Goal: Task Accomplishment & Management: Manage account settings

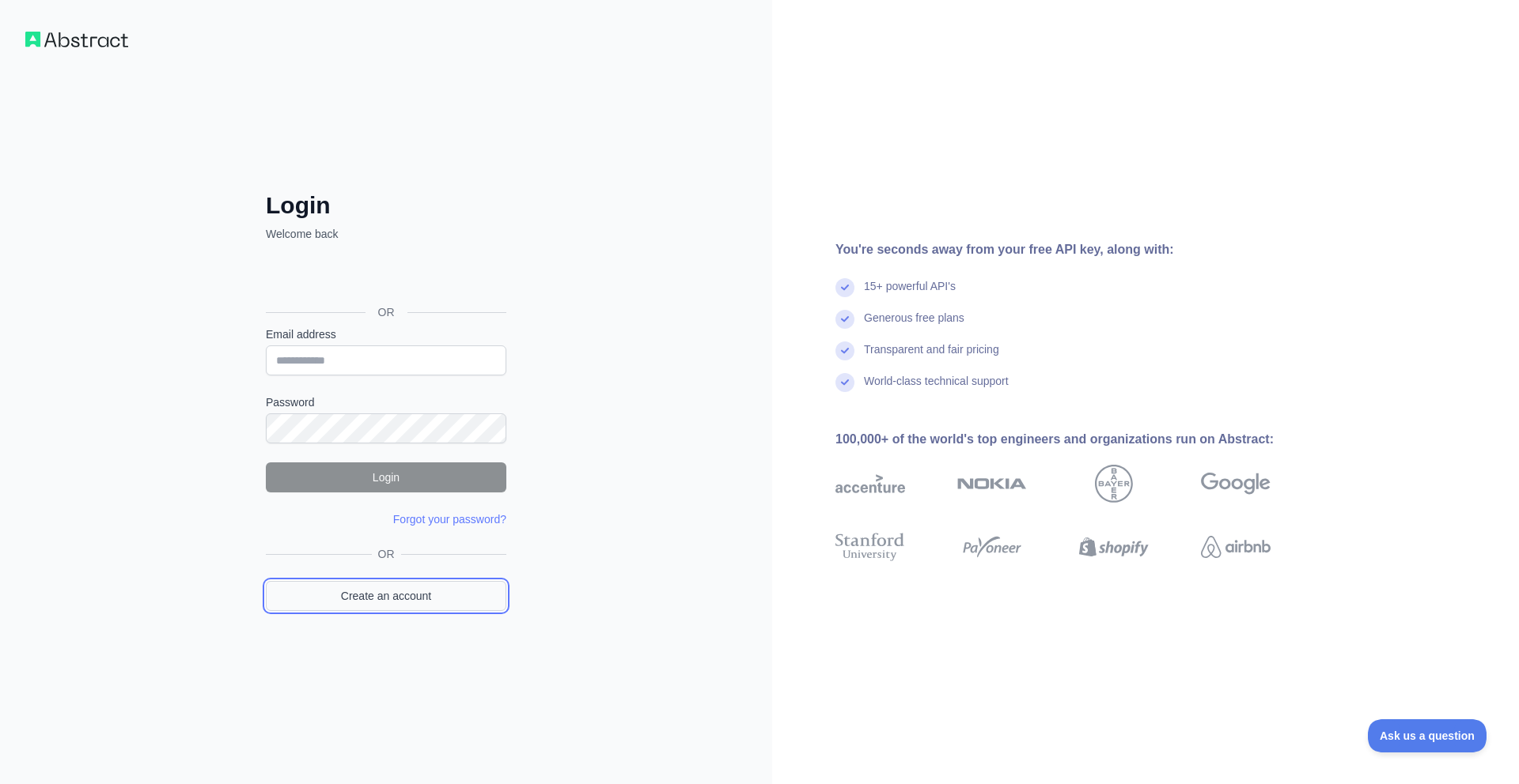
click at [432, 604] on link "Create an account" at bounding box center [386, 596] width 241 height 30
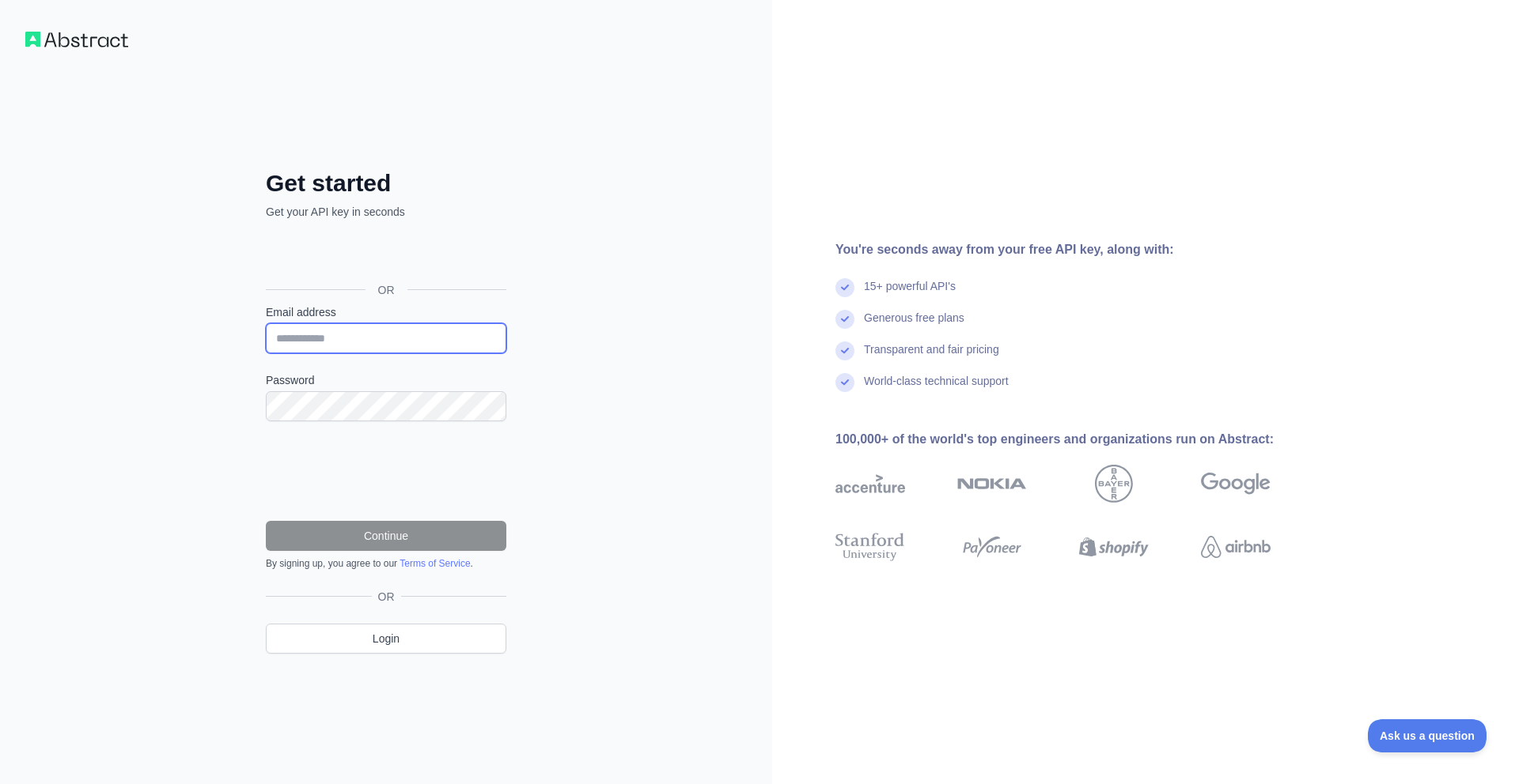
click at [438, 332] on input "Email address" at bounding box center [386, 338] width 241 height 30
paste input "**********"
type input "**********"
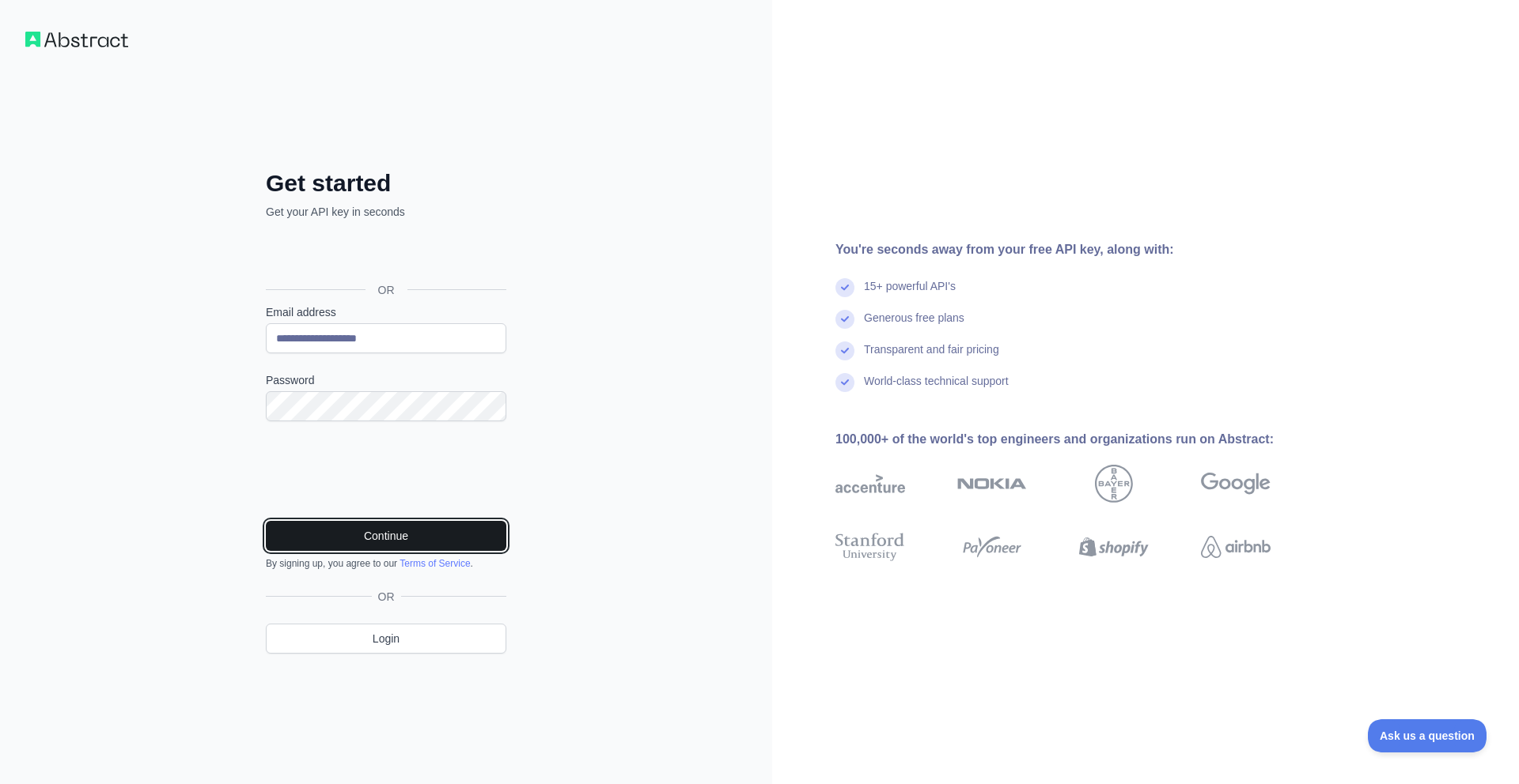
click at [361, 527] on button "Continue" at bounding box center [386, 536] width 241 height 30
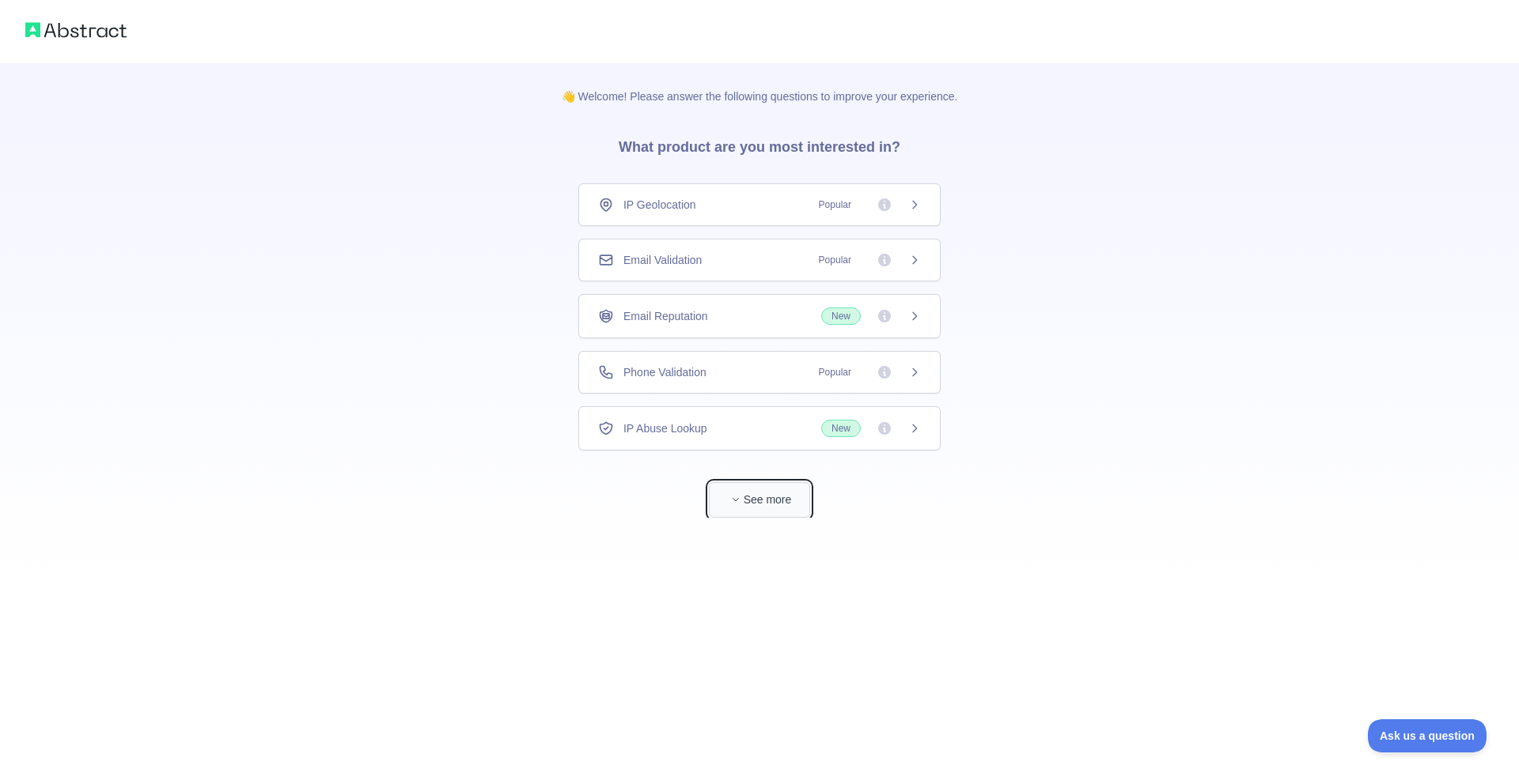
click at [759, 513] on button "See more" at bounding box center [760, 500] width 101 height 35
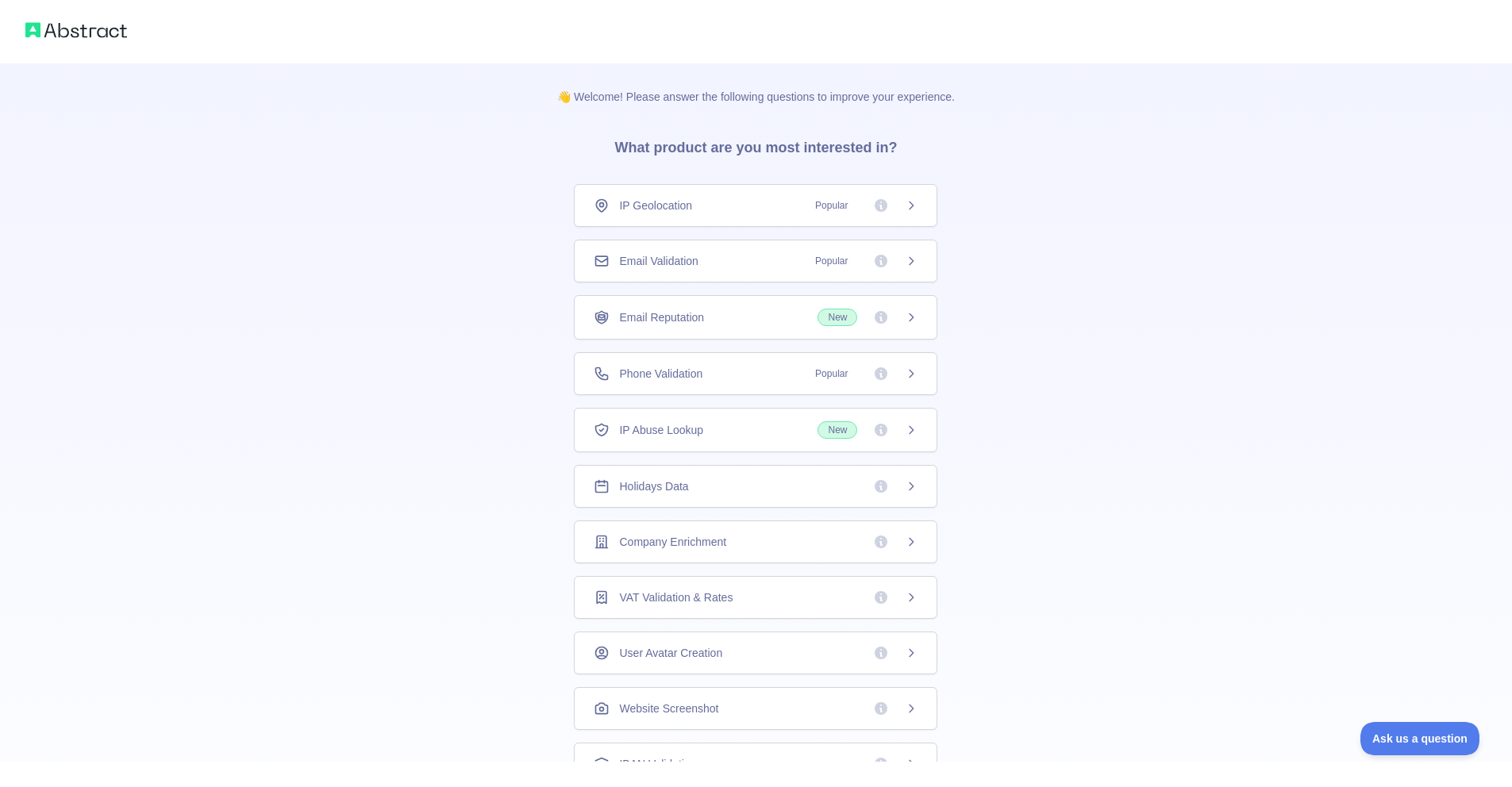
click at [76, 37] on img at bounding box center [76, 29] width 101 height 22
click at [75, 34] on img at bounding box center [76, 29] width 101 height 22
click at [600, 211] on icon at bounding box center [601, 205] width 16 height 16
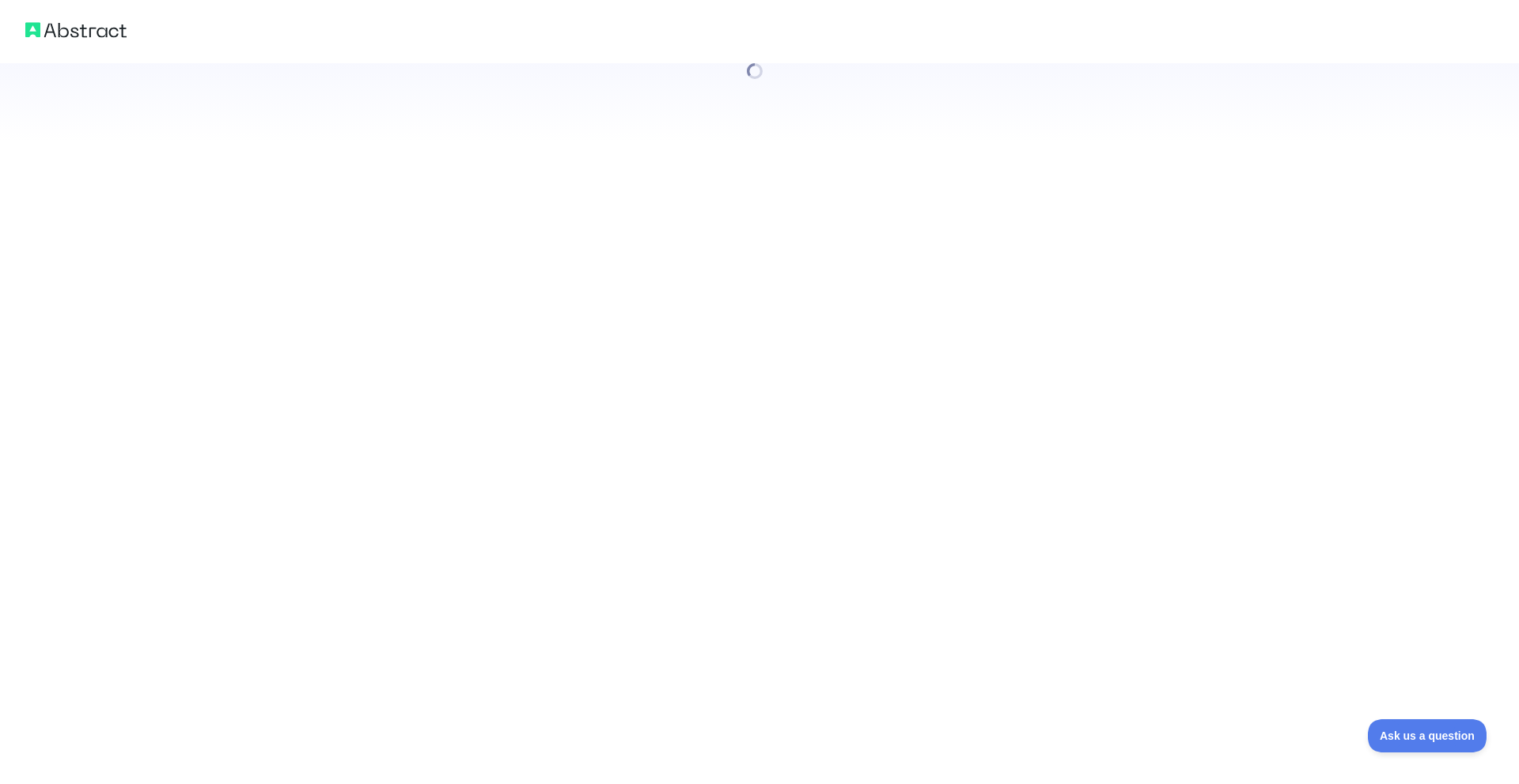
click at [784, 253] on div at bounding box center [760, 392] width 1519 height 784
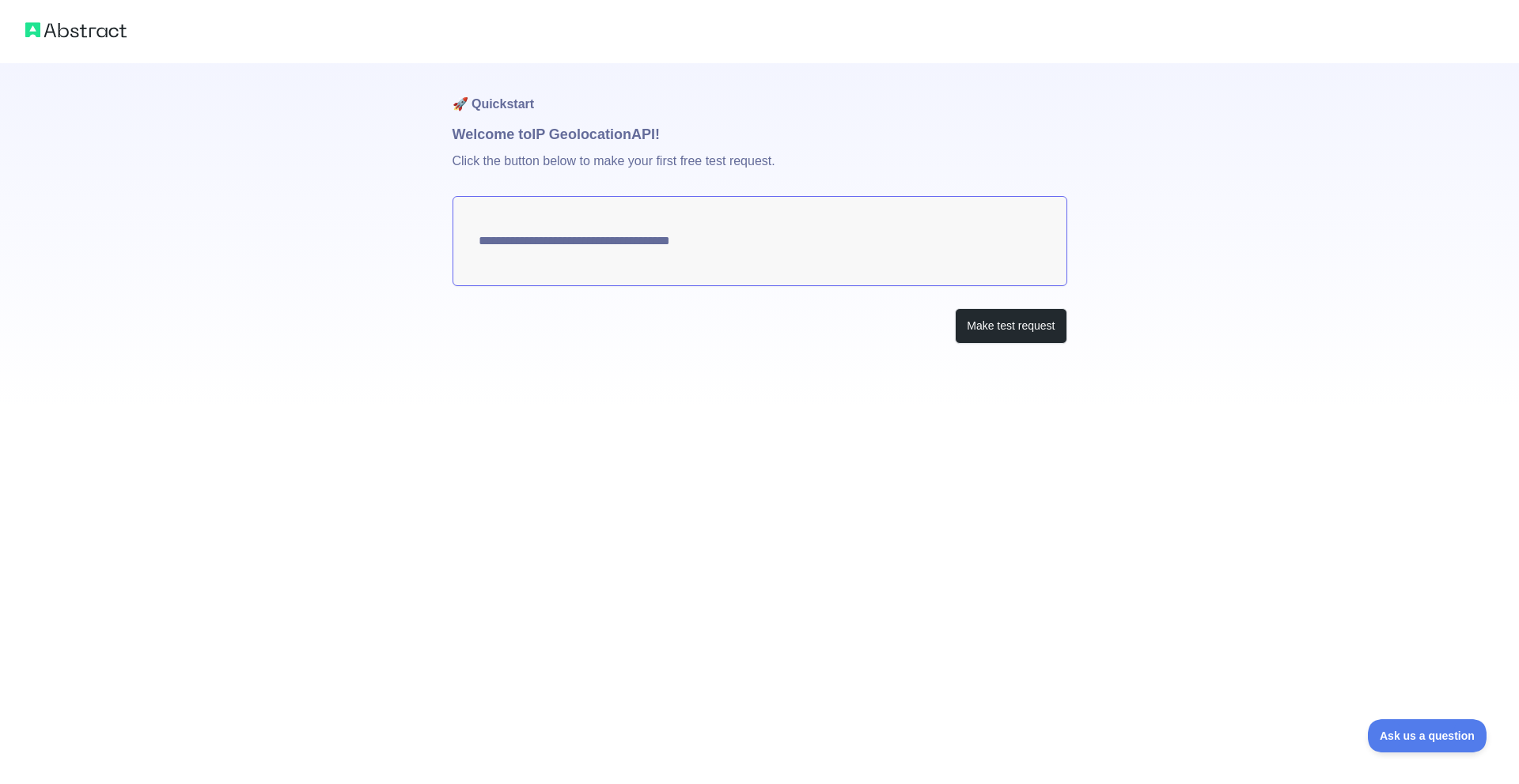
type textarea "**********"
click at [992, 329] on button "Make test request" at bounding box center [1011, 326] width 112 height 35
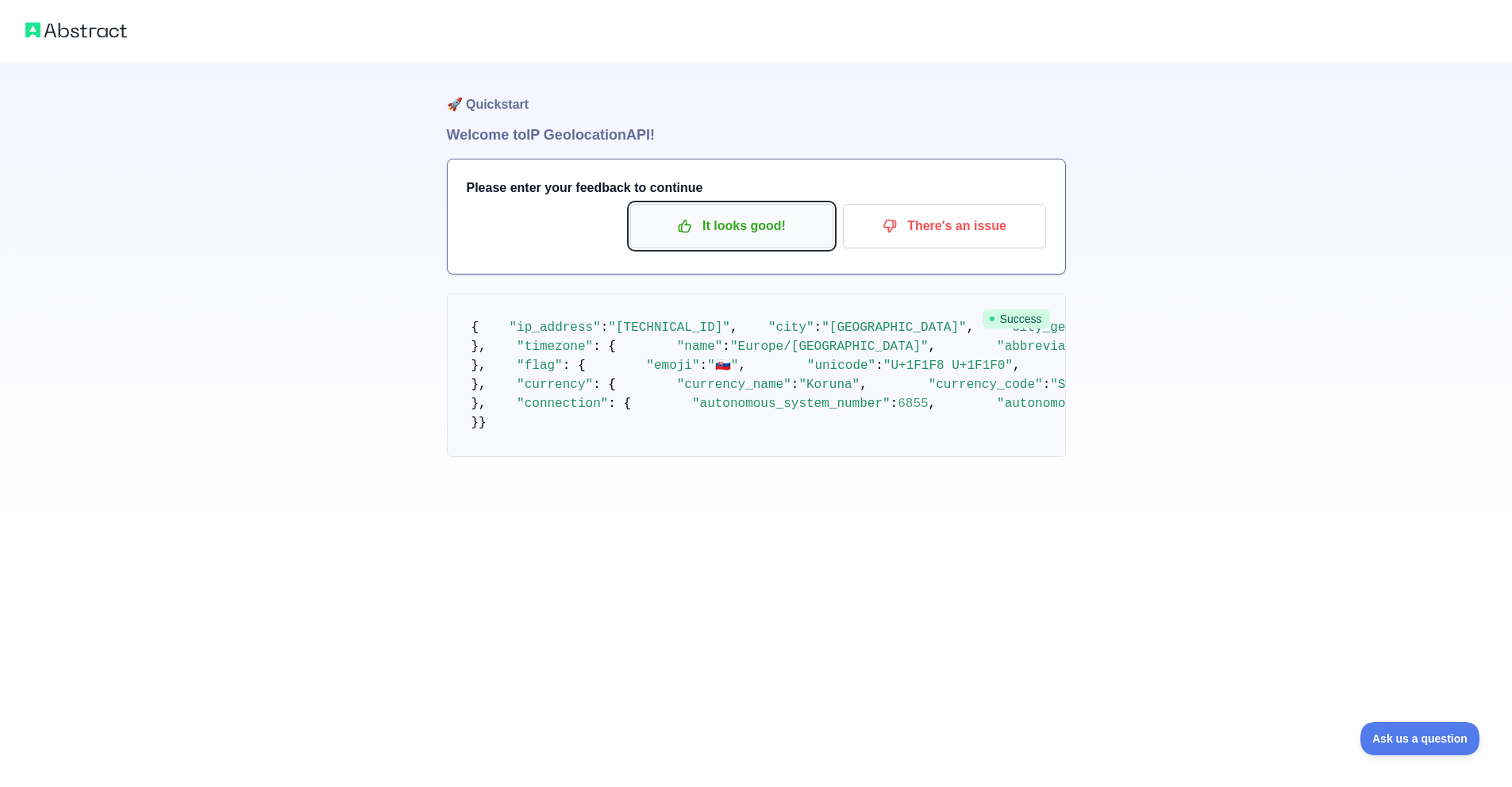
click at [788, 239] on p "It looks good!" at bounding box center [732, 226] width 179 height 27
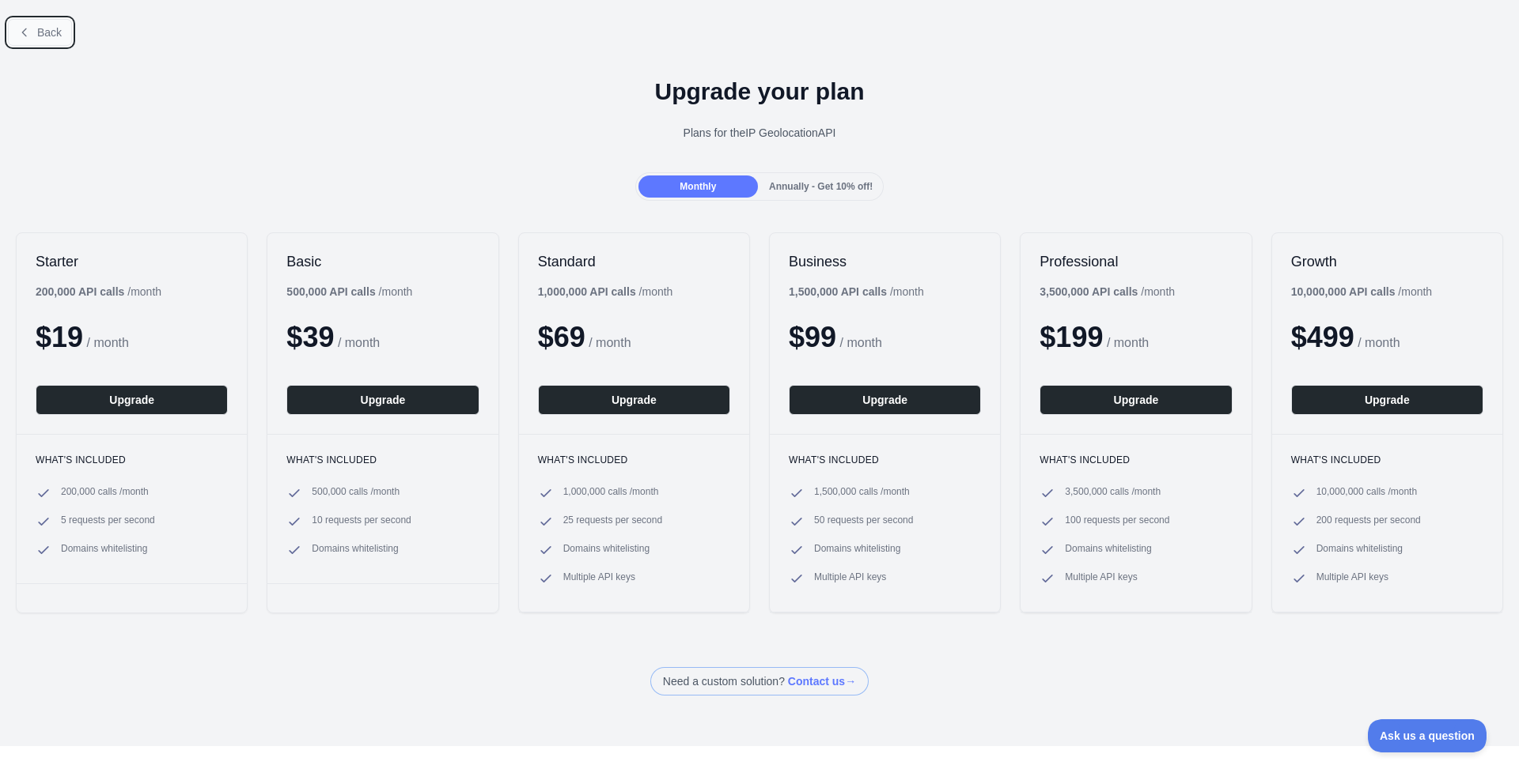
click at [17, 40] on button "Back" at bounding box center [40, 32] width 64 height 27
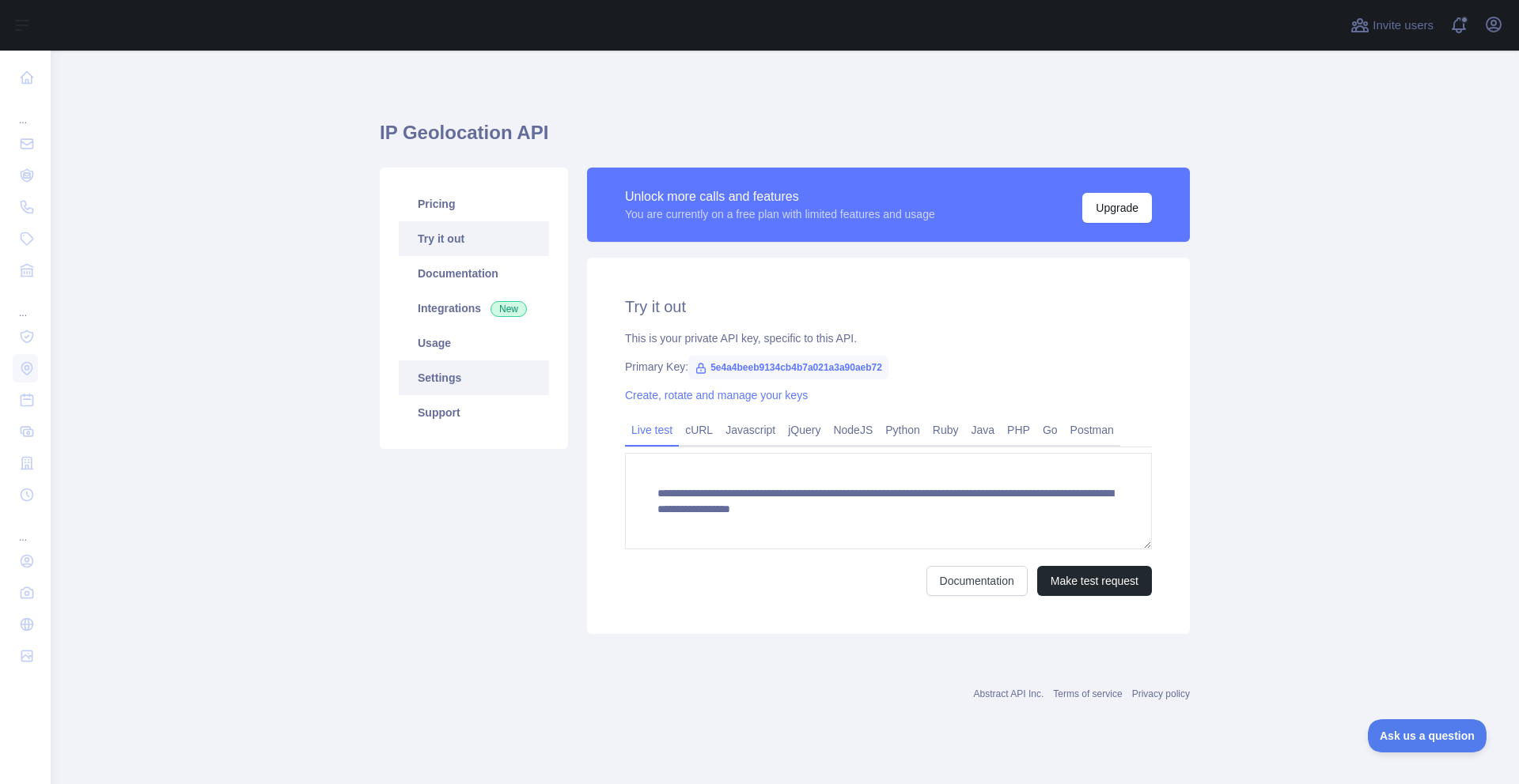
click at [483, 383] on link "Settings" at bounding box center [474, 377] width 150 height 35
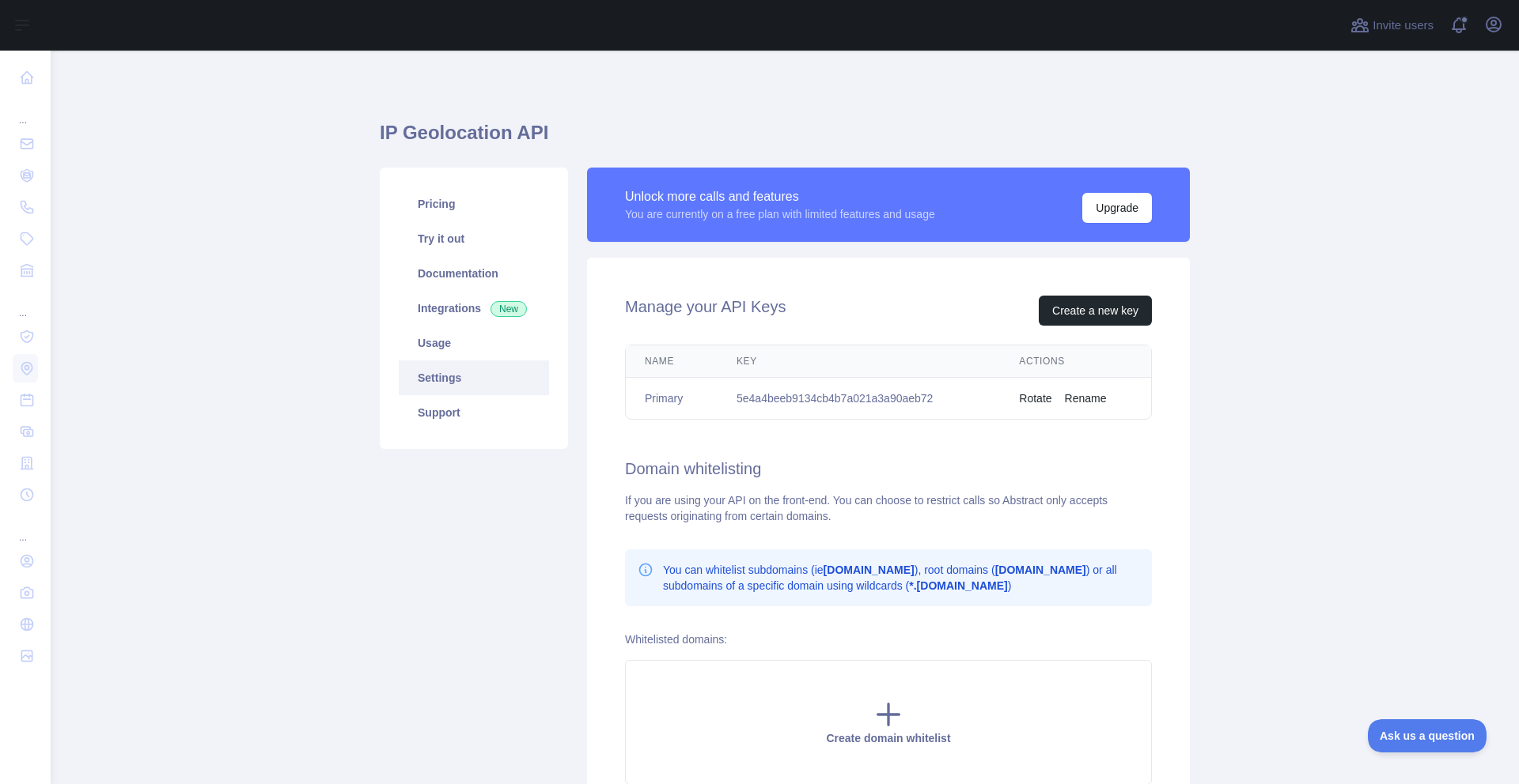
click at [925, 395] on td "5e4a4beeb9134cb4b7a021a3a90aeb72" at bounding box center [858, 398] width 282 height 42
copy td "5e4a4beeb9134cb4b7a021a3a90aeb72"
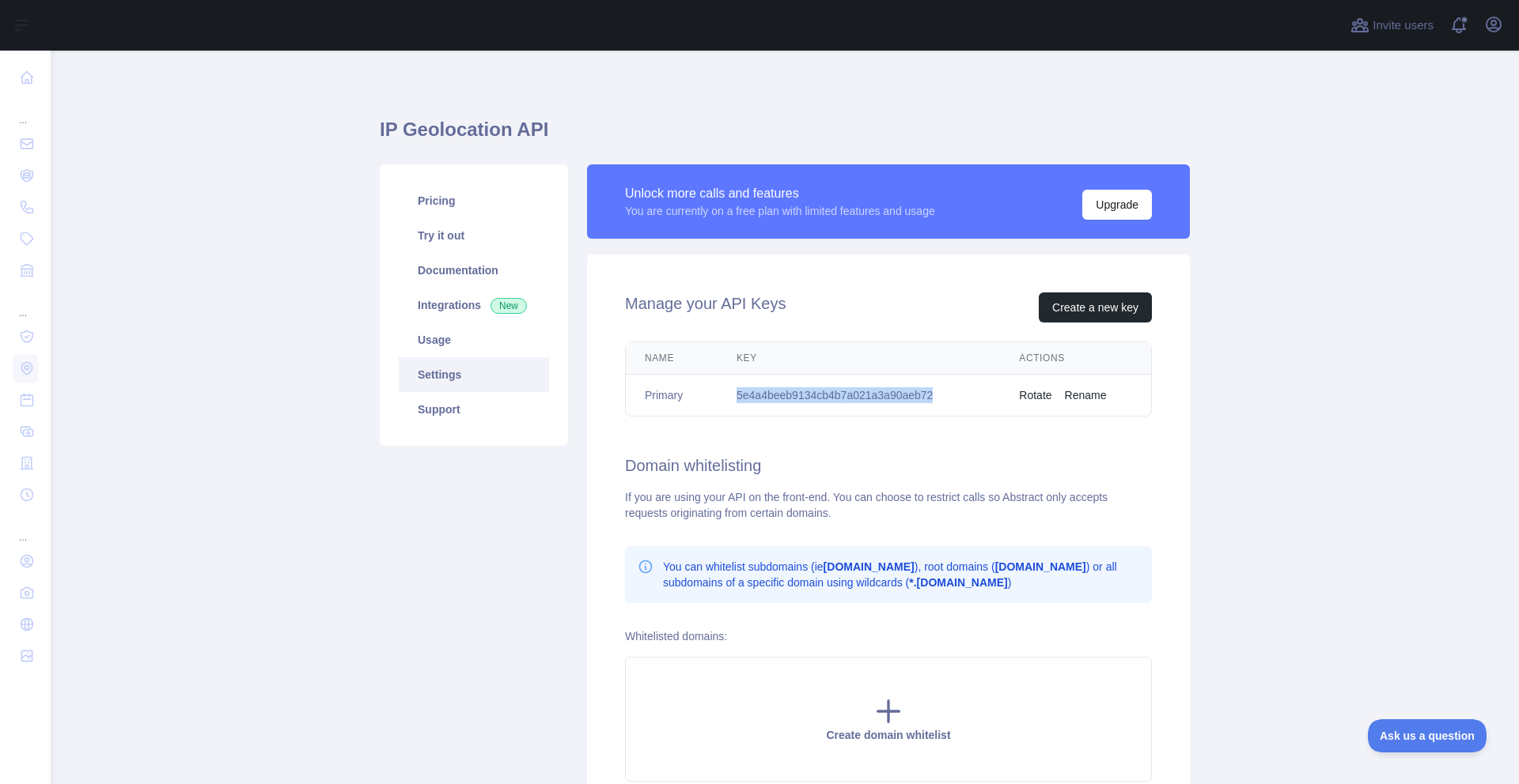
scroll to position [58, 0]
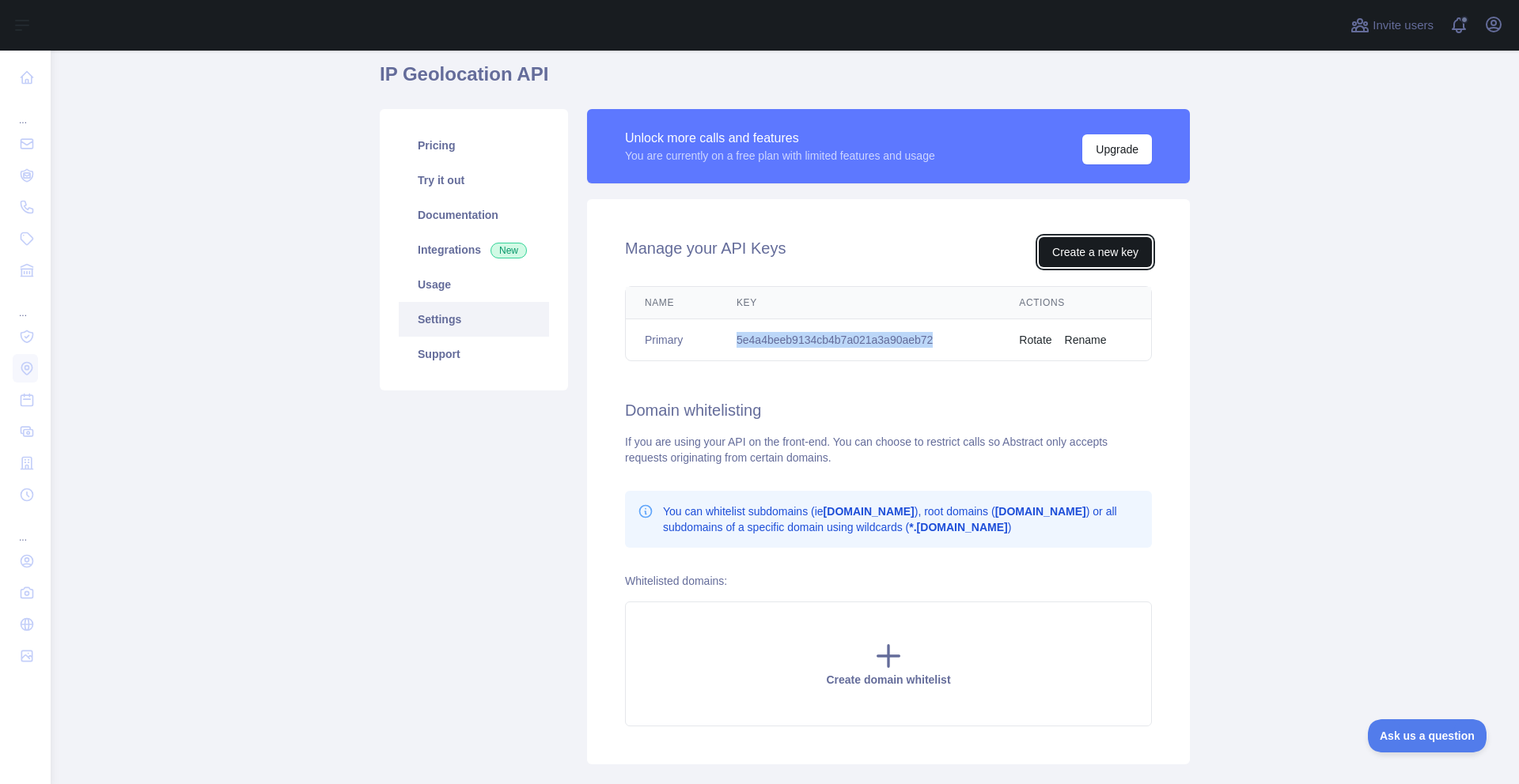
click at [1104, 251] on button "Create a new key" at bounding box center [1095, 252] width 113 height 30
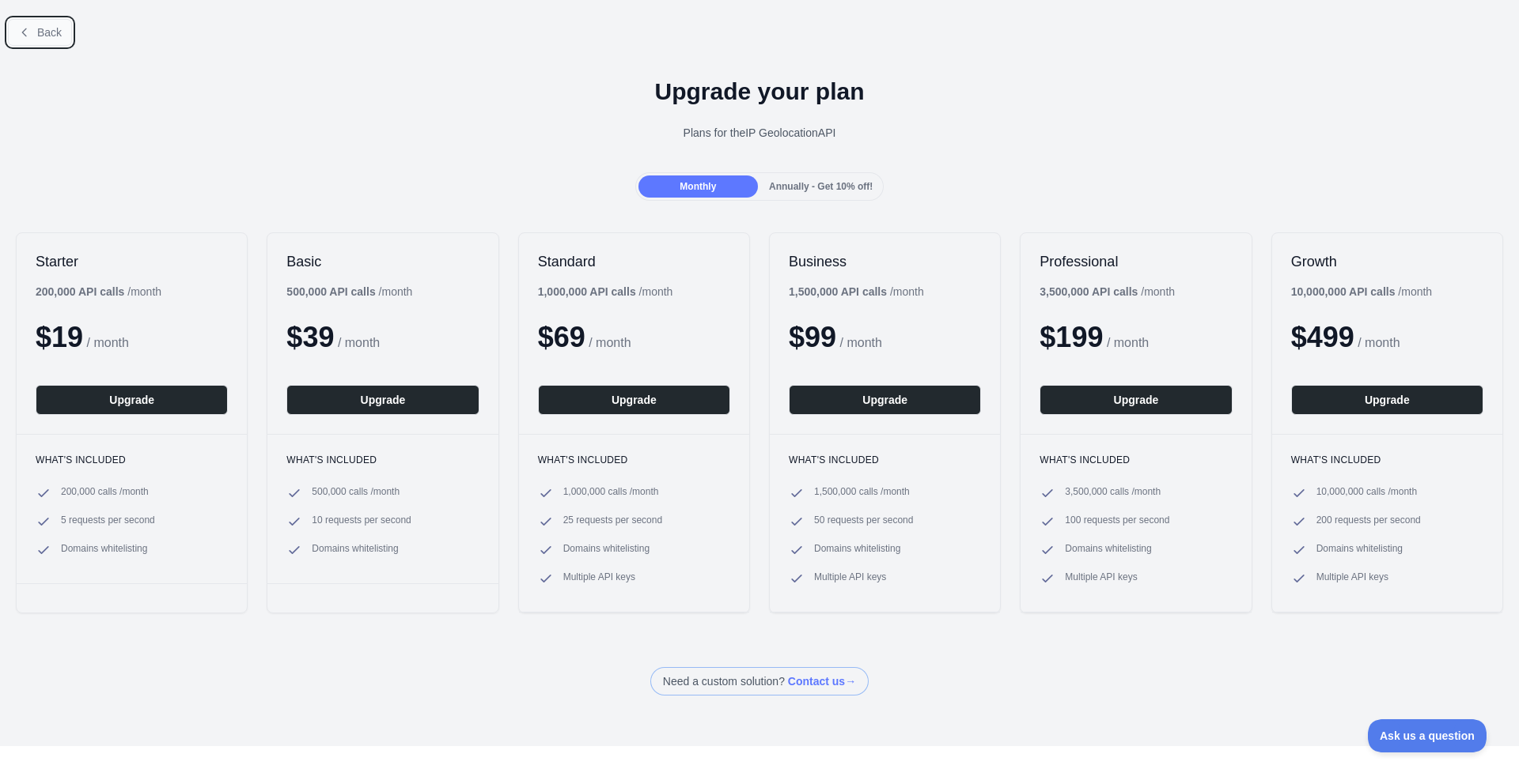
click at [44, 41] on button "Back" at bounding box center [40, 32] width 64 height 27
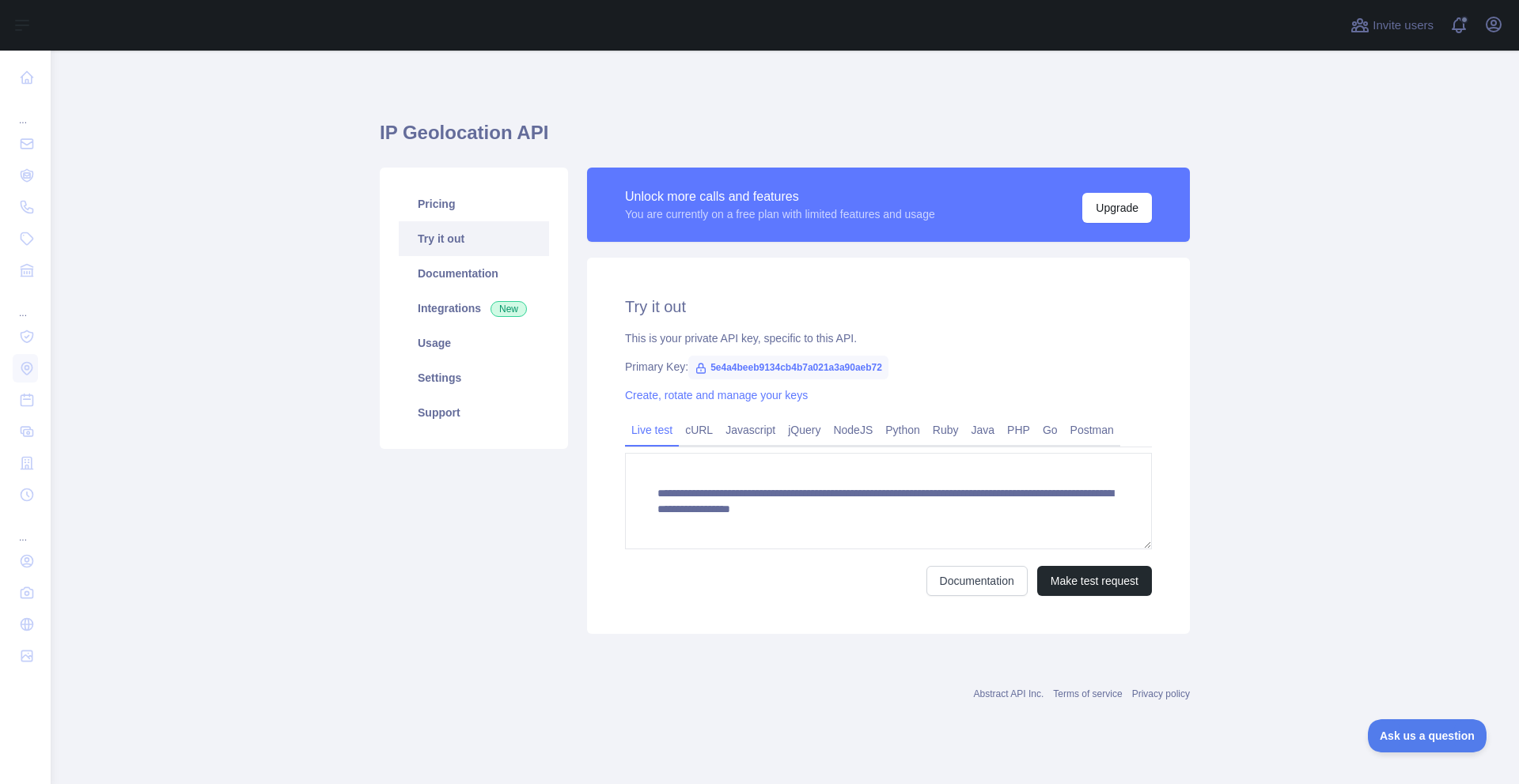
click at [781, 369] on span "5e4a4beeb9134cb4b7a021a3a90aeb72" at bounding box center [788, 367] width 200 height 24
click at [466, 377] on link "Settings" at bounding box center [474, 377] width 150 height 35
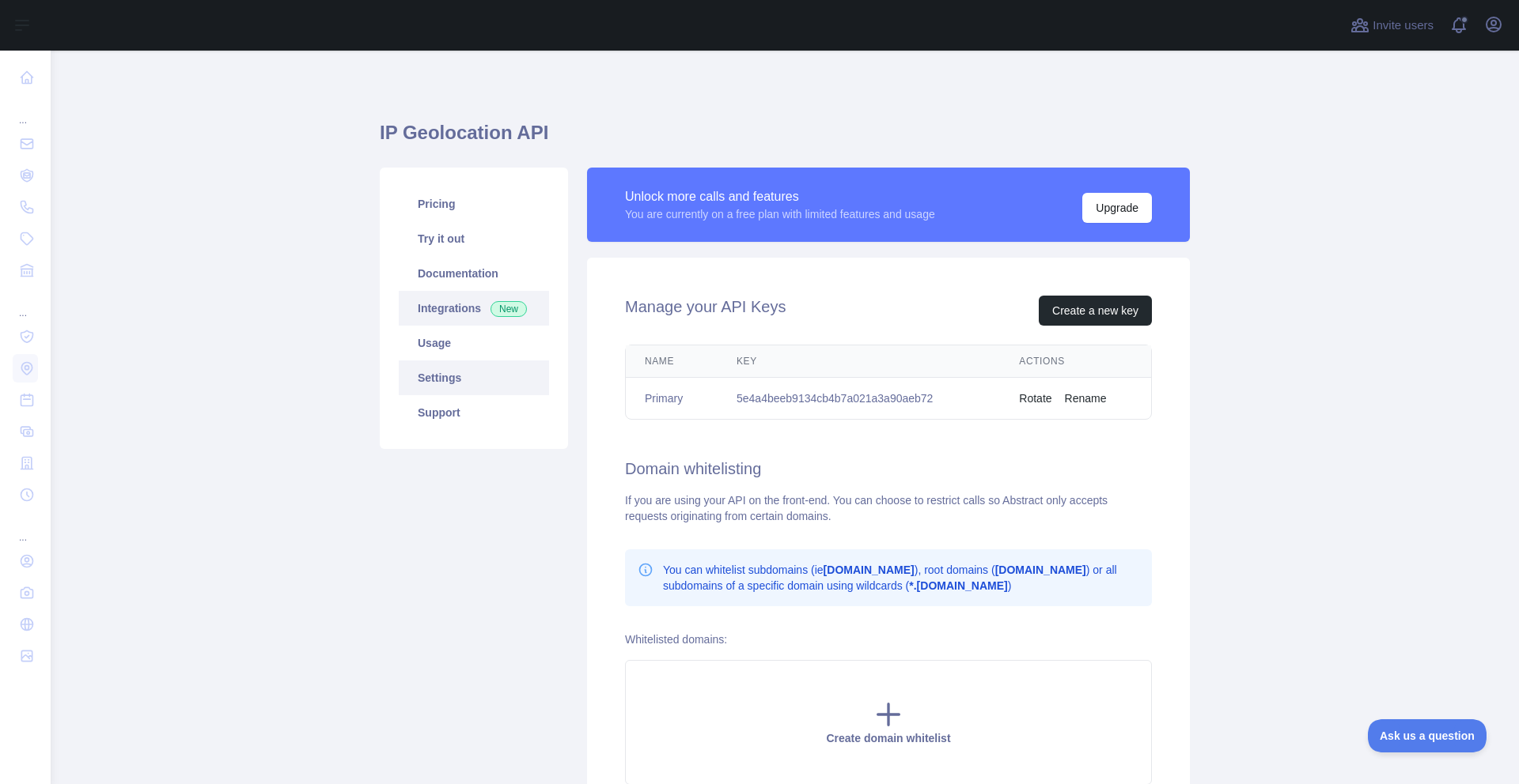
click at [461, 296] on link "Integrations New" at bounding box center [474, 308] width 150 height 35
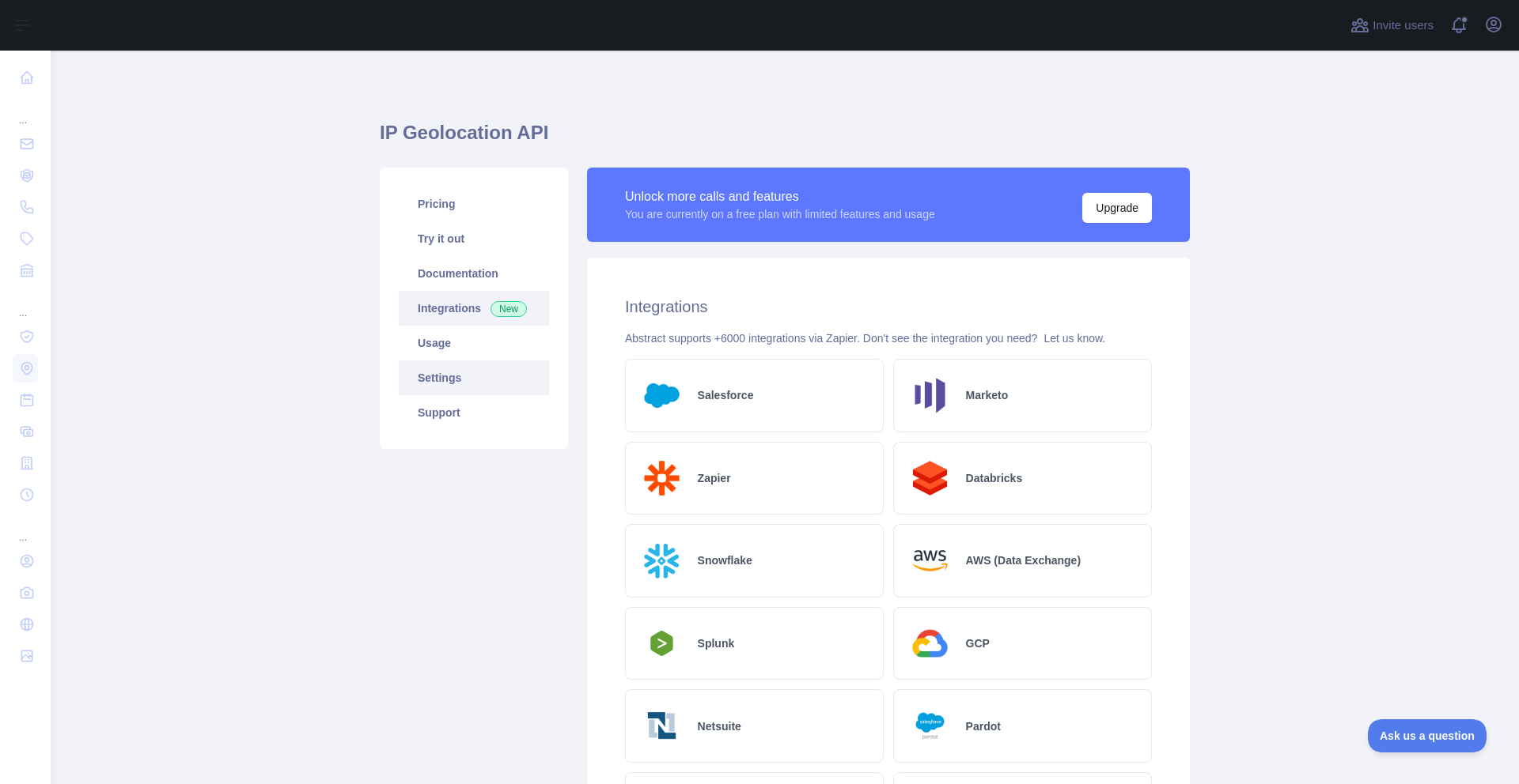
click at [474, 381] on link "Settings" at bounding box center [474, 377] width 150 height 35
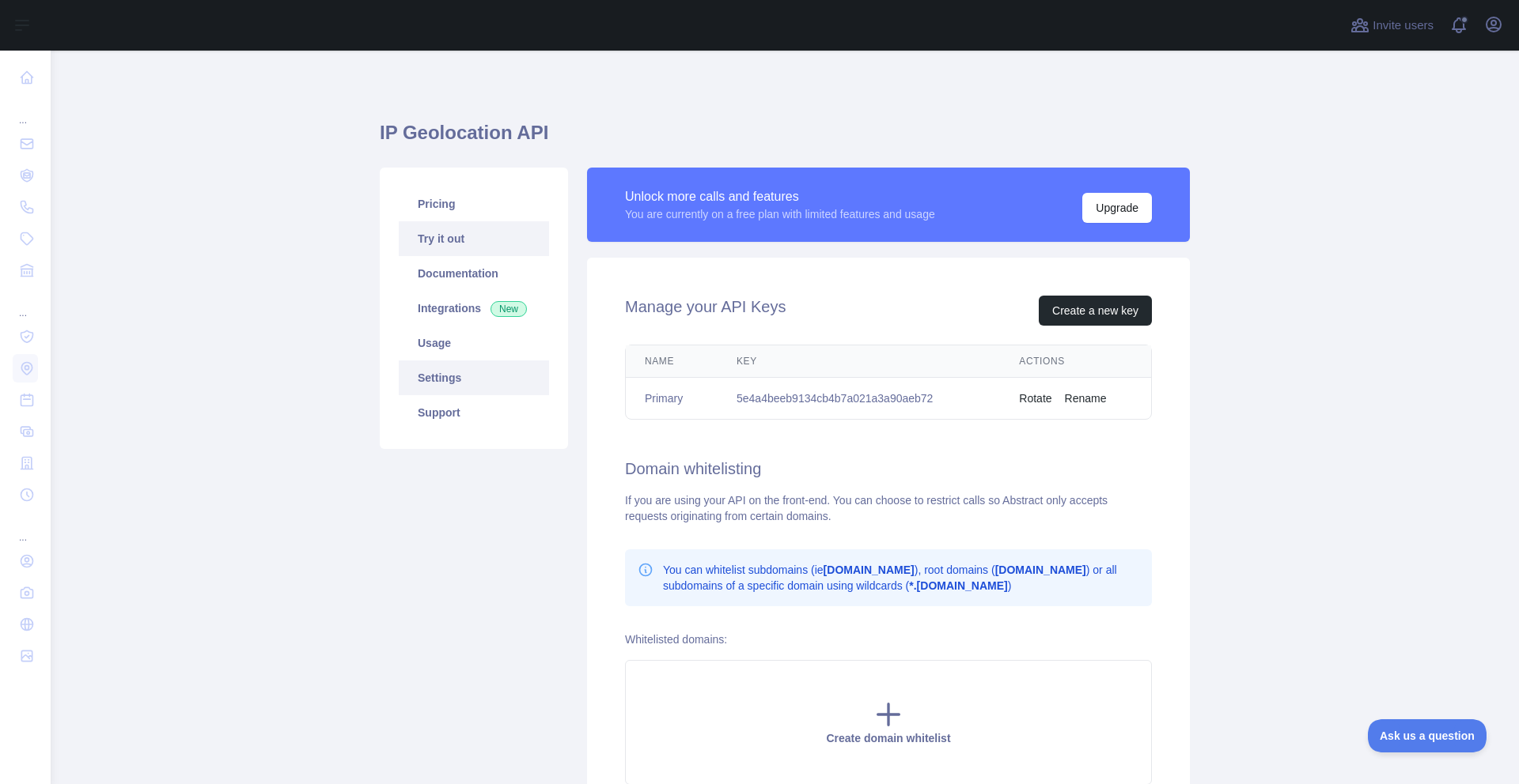
click at [509, 252] on link "Try it out" at bounding box center [474, 238] width 150 height 35
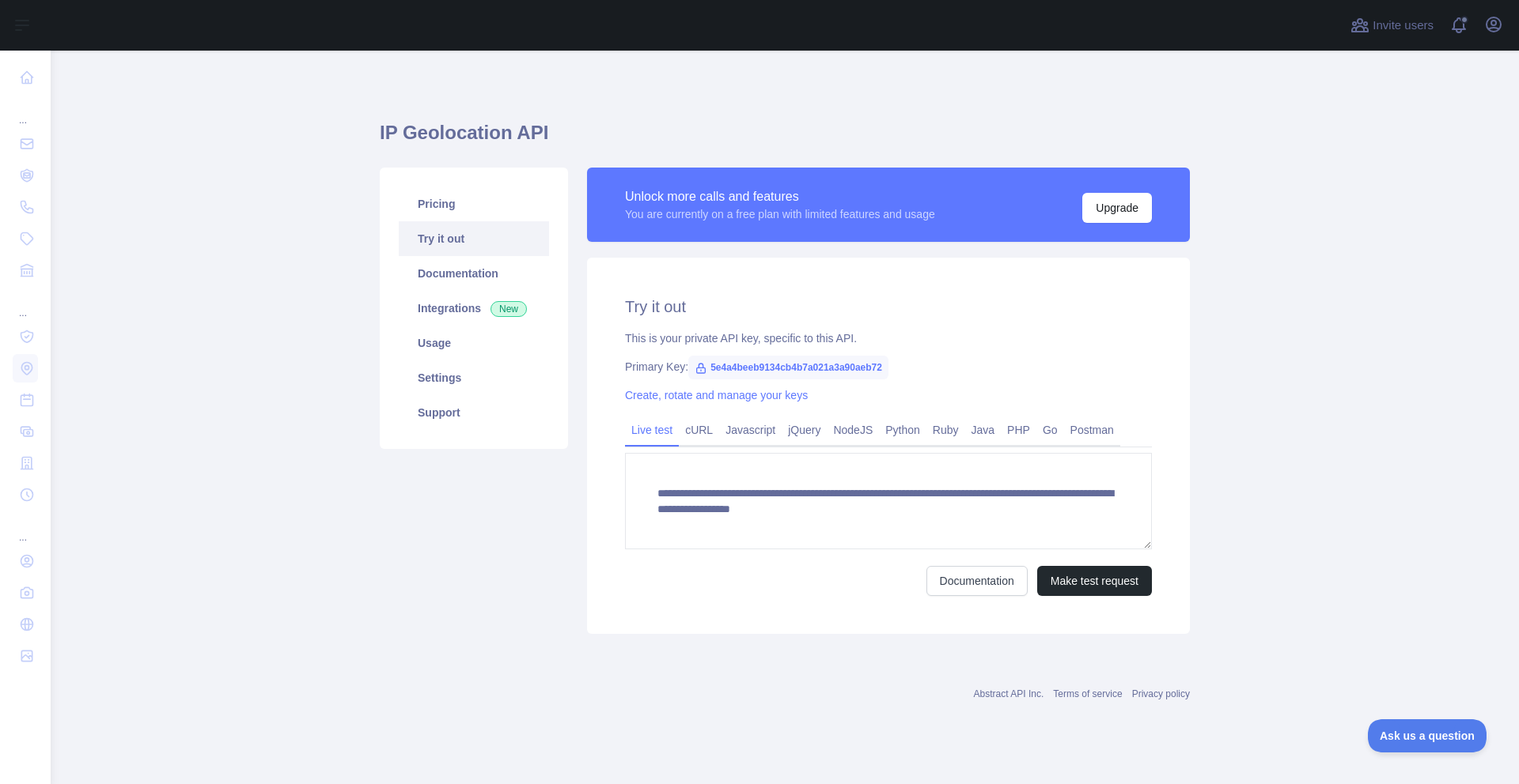
click at [846, 363] on span "5e4a4beeb9134cb4b7a021a3a90aeb72" at bounding box center [788, 367] width 200 height 24
click at [846, 362] on span "5e4a4beeb9134cb4b7a021a3a90aeb72" at bounding box center [788, 367] width 200 height 24
copy span "5e4a4beeb9134cb4b7a021a3a90aeb72"
